Goal: Transaction & Acquisition: Purchase product/service

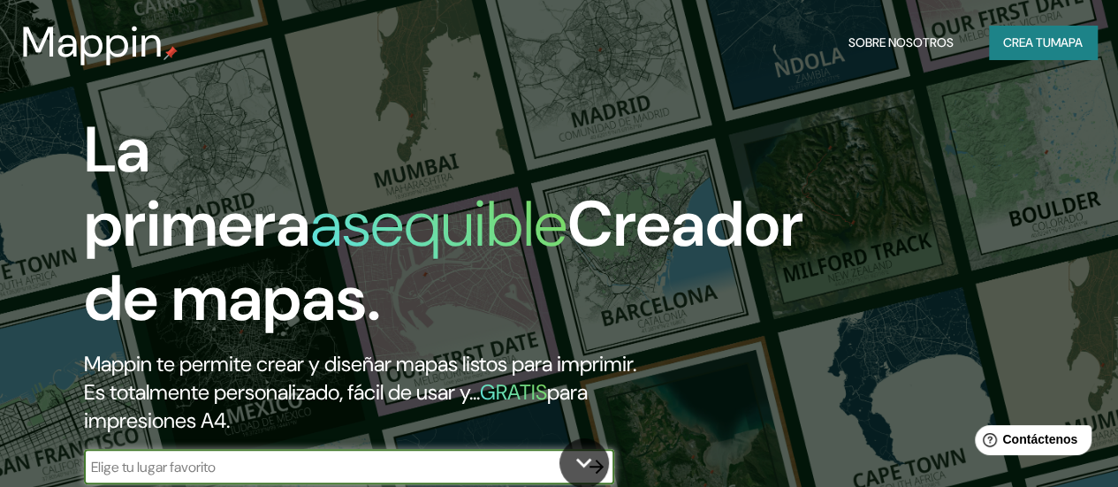
scroll to position [265, 0]
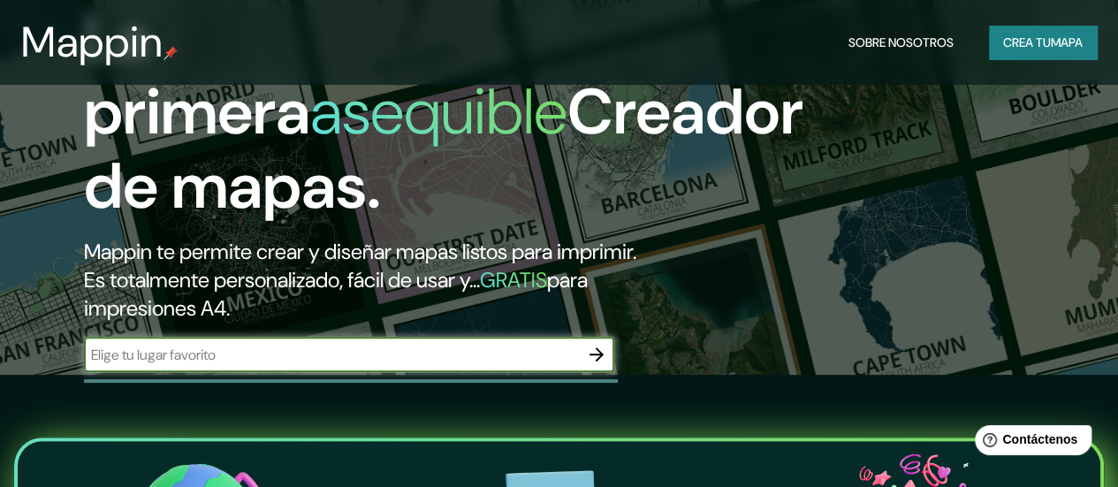
scroll to position [177, 0]
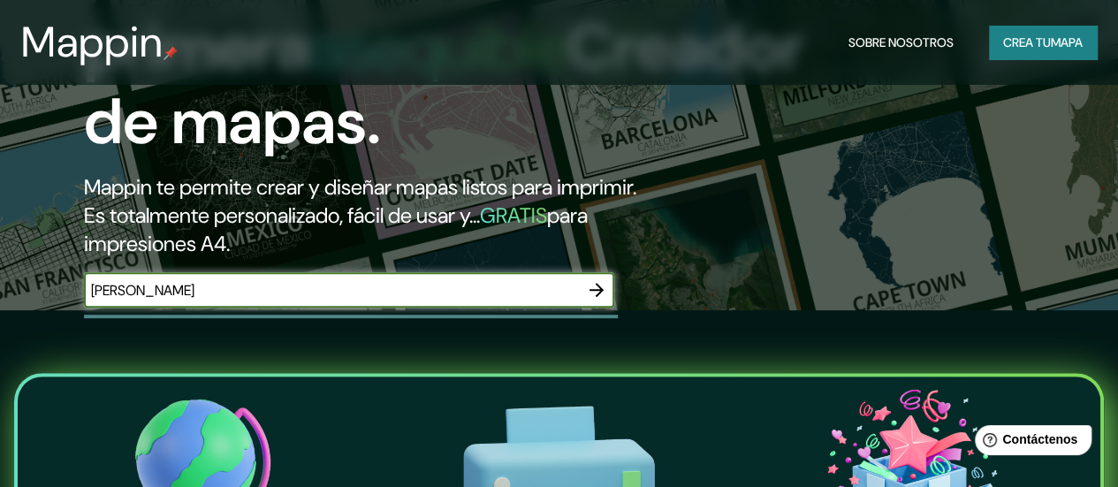
type input "[PERSON_NAME]"
click at [1038, 40] on font "Crea tu" at bounding box center [1027, 42] width 48 height 16
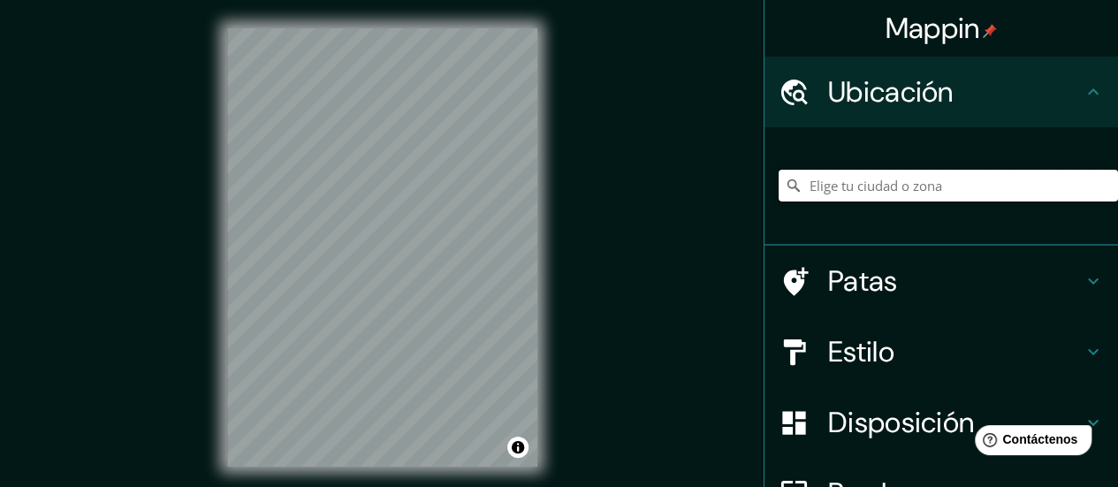
click at [891, 185] on input "Elige tu ciudad o zona" at bounding box center [948, 186] width 339 height 32
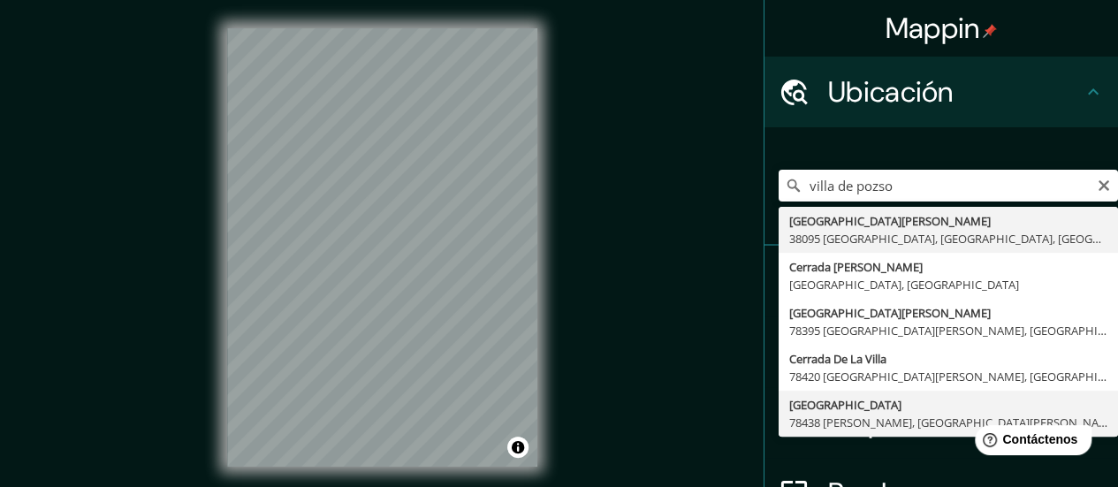
type input "[GEOGRAPHIC_DATA], 78438 [PERSON_NAME], [GEOGRAPHIC_DATA][PERSON_NAME], [GEOGRA…"
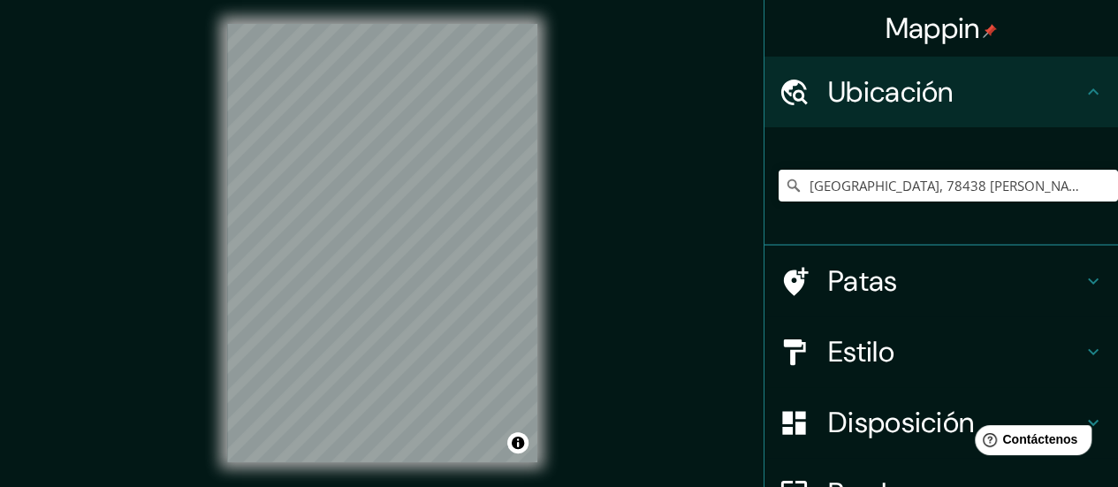
scroll to position [7, 0]
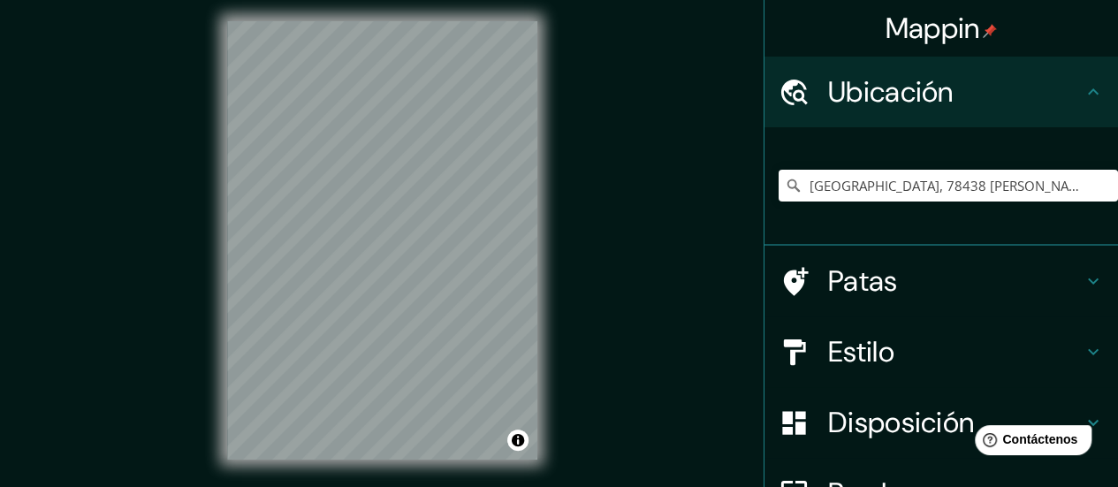
click at [923, 354] on h4 "Estilo" at bounding box center [955, 351] width 255 height 35
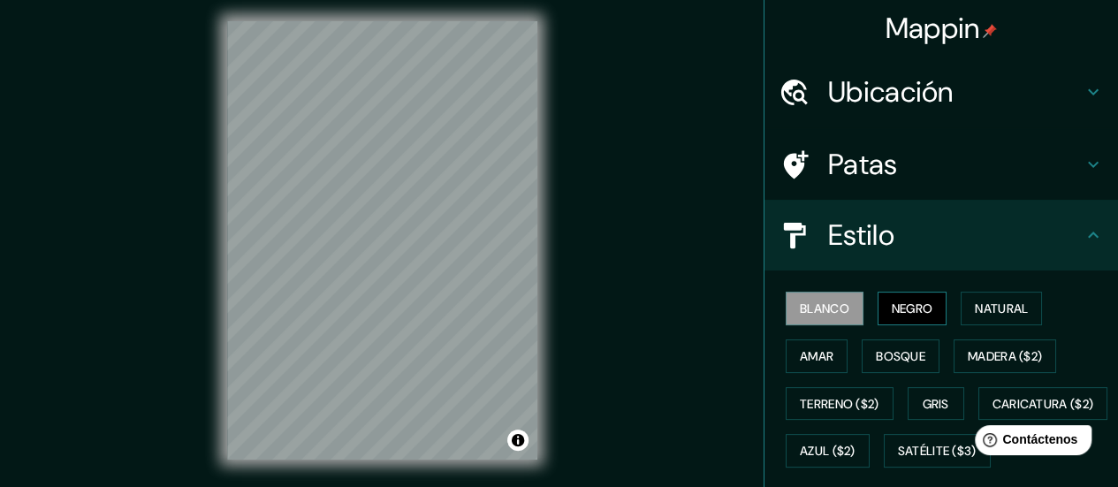
click at [892, 309] on font "Negro" at bounding box center [913, 308] width 42 height 16
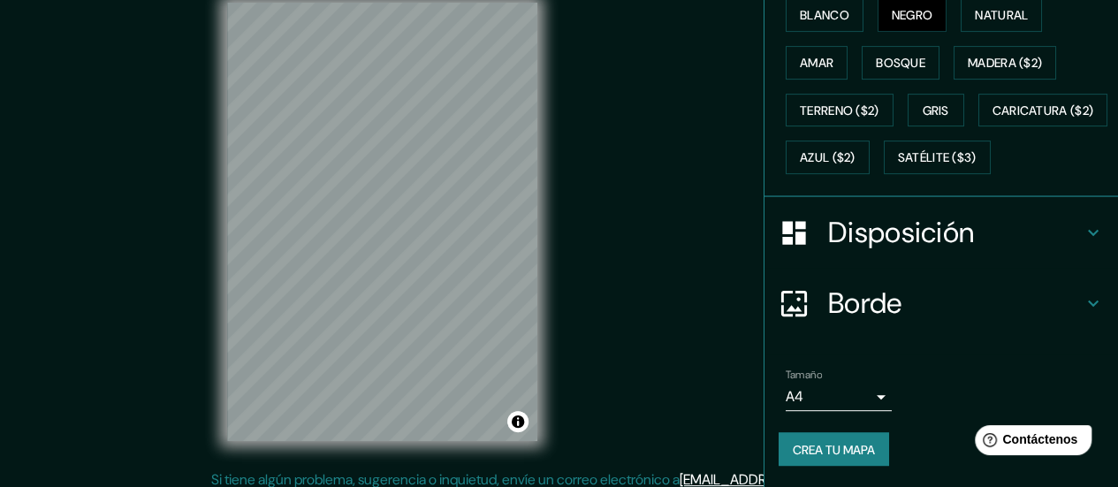
scroll to position [35, 0]
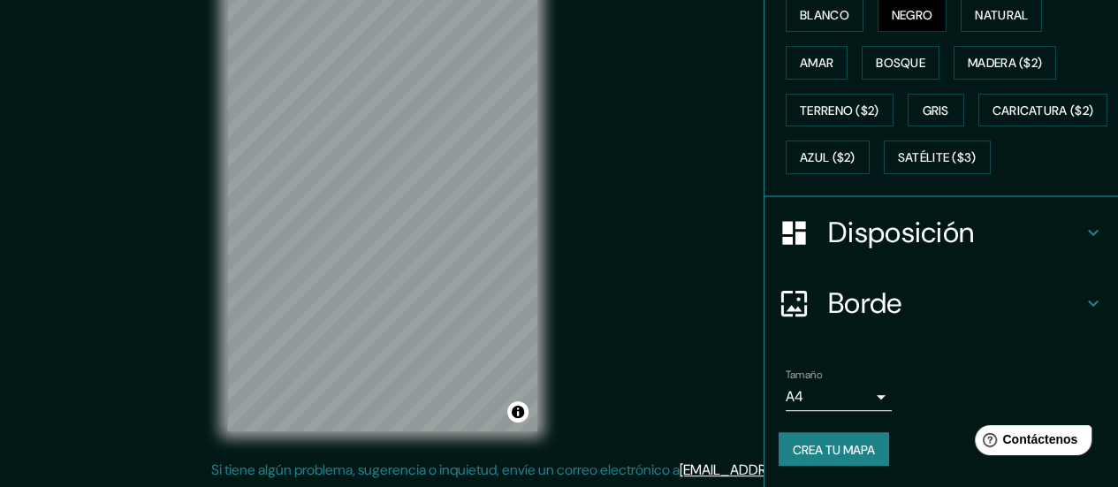
click at [806, 452] on font "Crea tu mapa" at bounding box center [834, 449] width 82 height 16
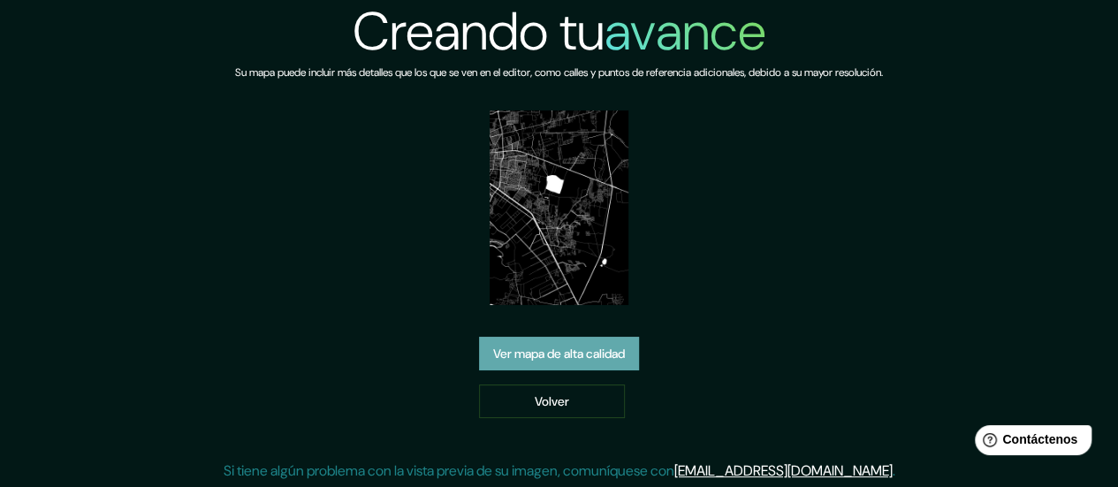
click at [559, 358] on font "Ver mapa de alta calidad" at bounding box center [559, 354] width 132 height 16
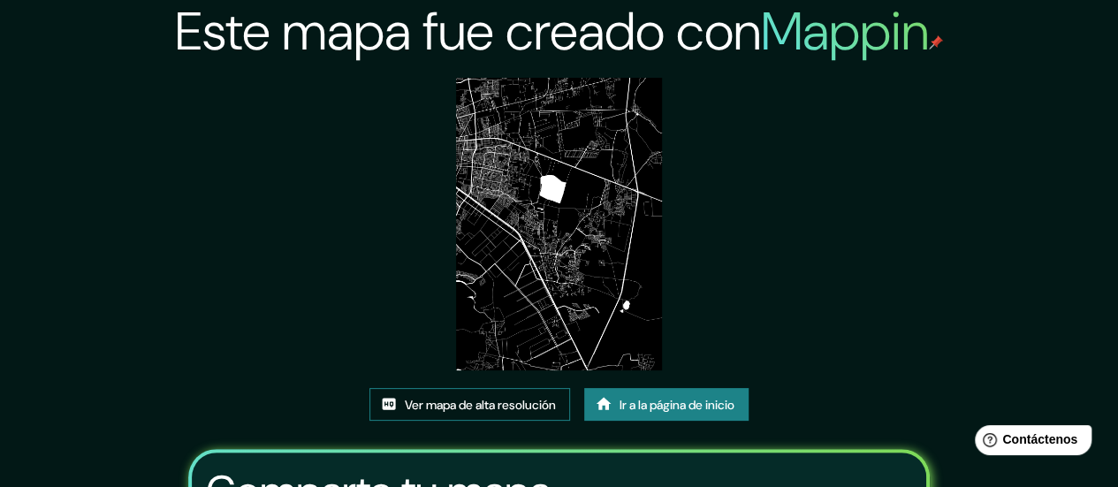
click at [497, 411] on font "Ver mapa de alta resolución" at bounding box center [480, 405] width 151 height 16
